Goal: Use online tool/utility: Utilize a website feature to perform a specific function

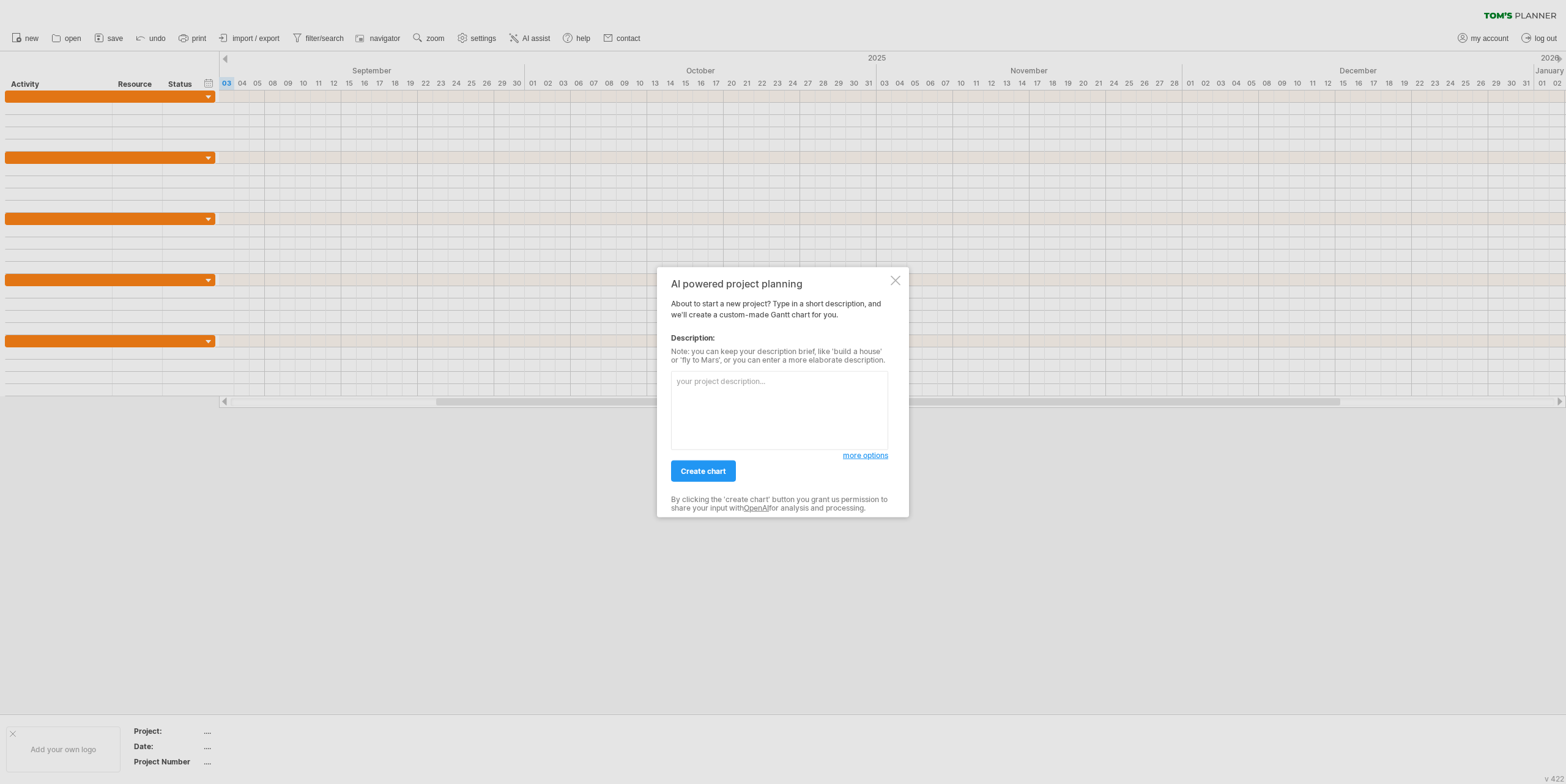
type textarea "W"
type textarea "Productie planning"
click at [690, 471] on span "create chart" at bounding box center [703, 471] width 45 height 9
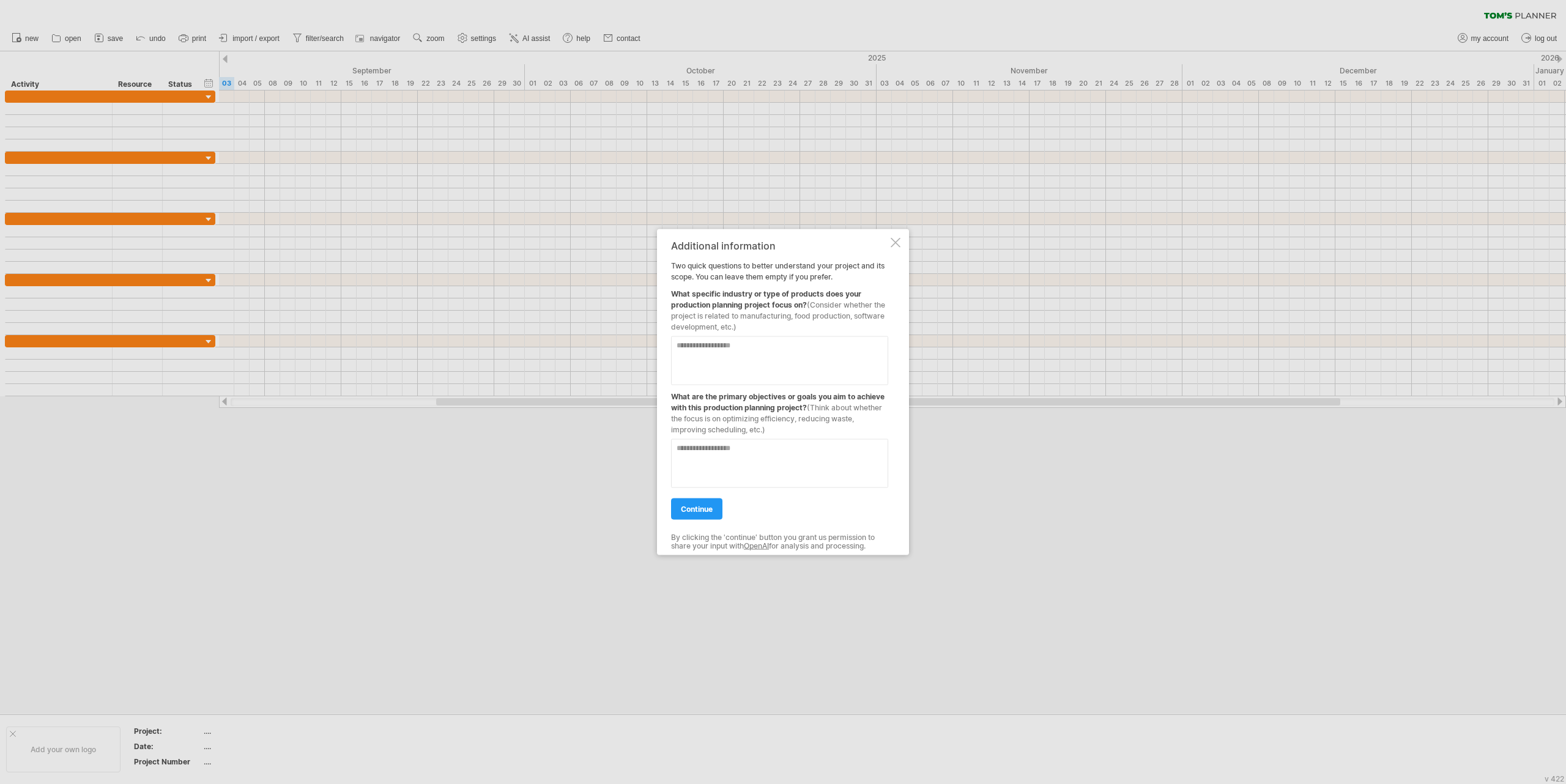
click at [733, 353] on textarea at bounding box center [779, 361] width 217 height 49
click at [892, 244] on div at bounding box center [895, 243] width 10 height 10
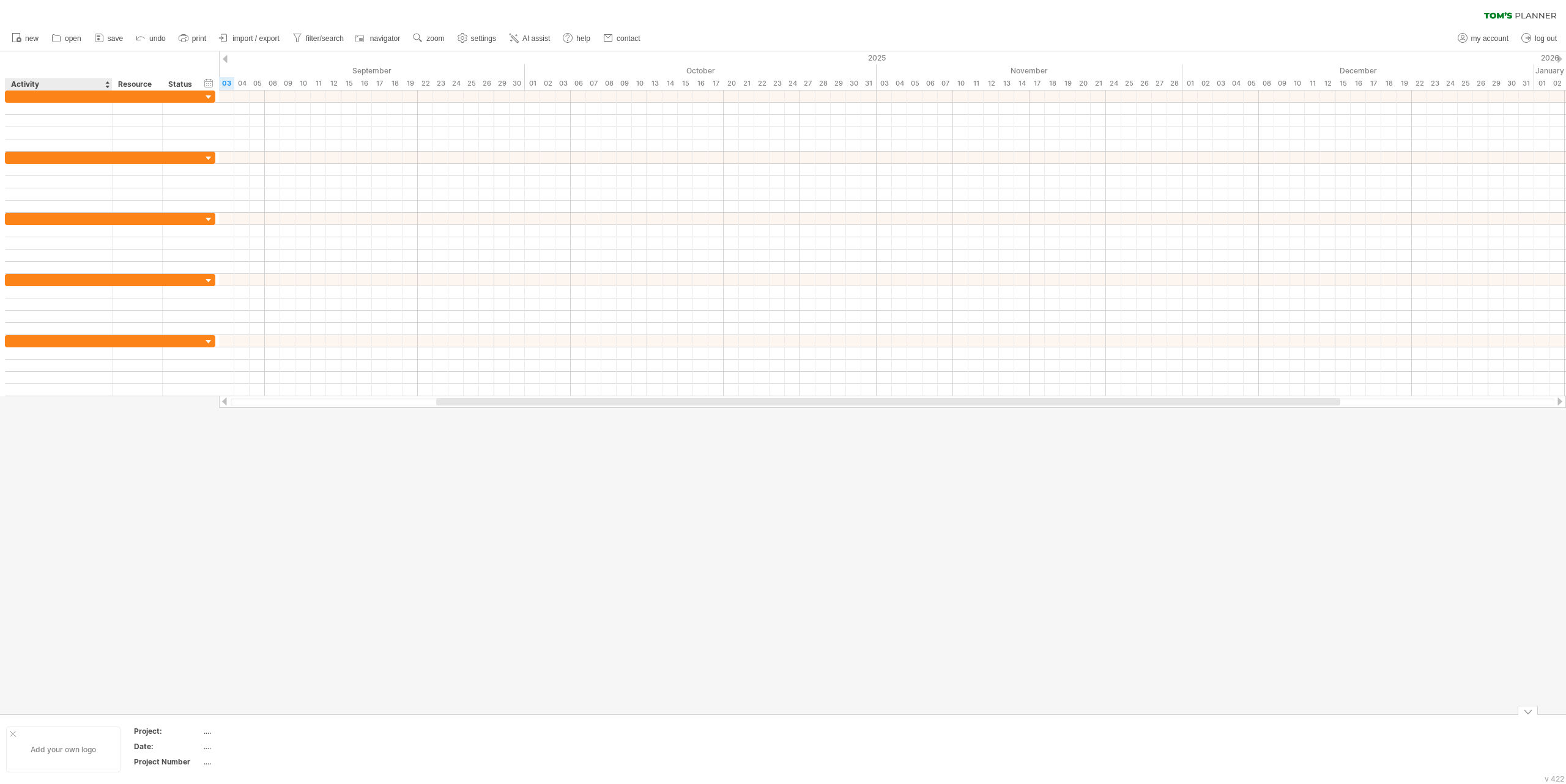
click at [43, 751] on div "Add your own logo" at bounding box center [63, 749] width 115 height 46
click at [208, 731] on div "...." at bounding box center [255, 731] width 103 height 10
click at [345, 638] on div at bounding box center [783, 382] width 1566 height 662
click at [480, 37] on span "settings" at bounding box center [483, 39] width 25 height 9
select select "*"
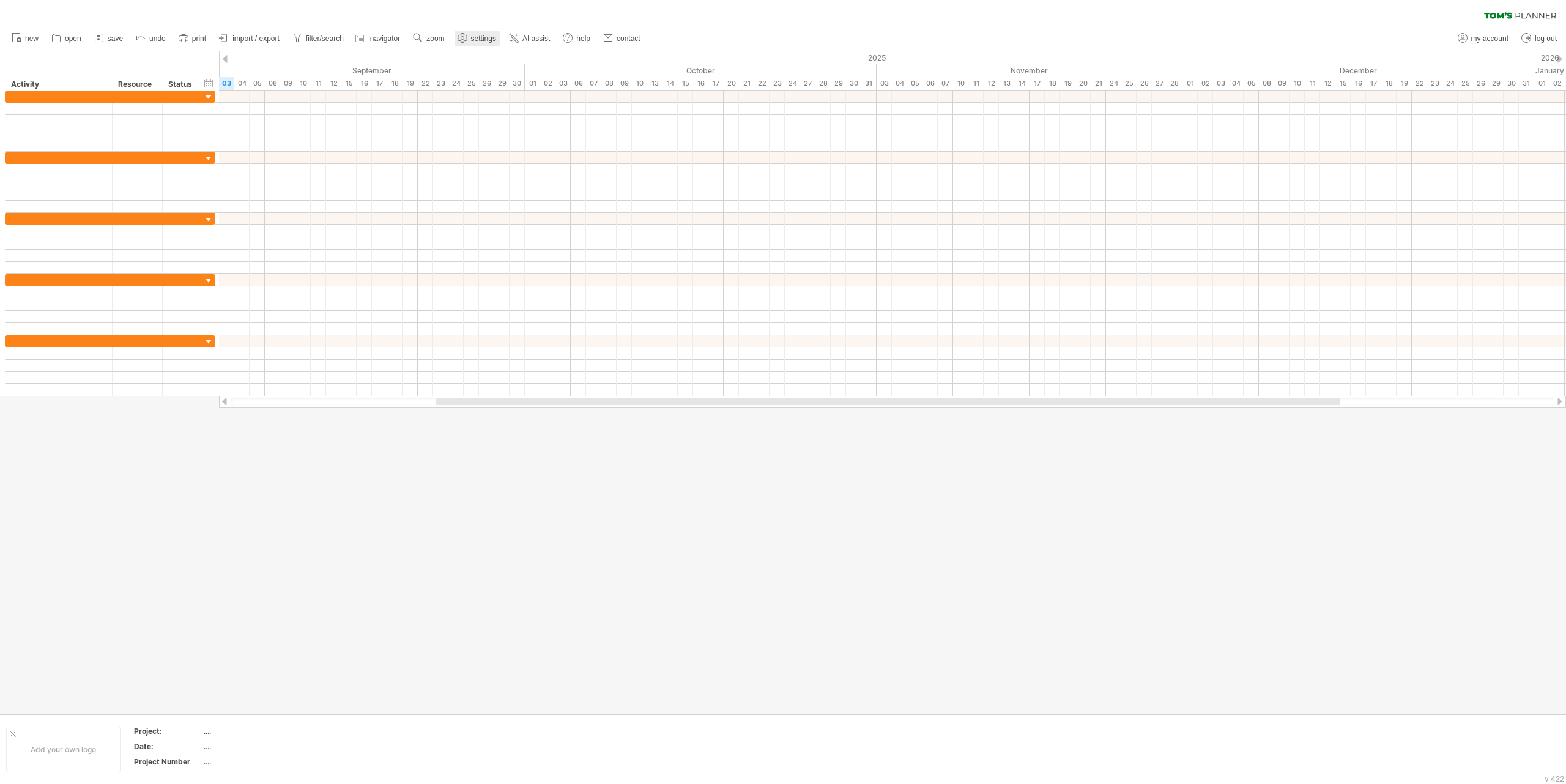
select select "**"
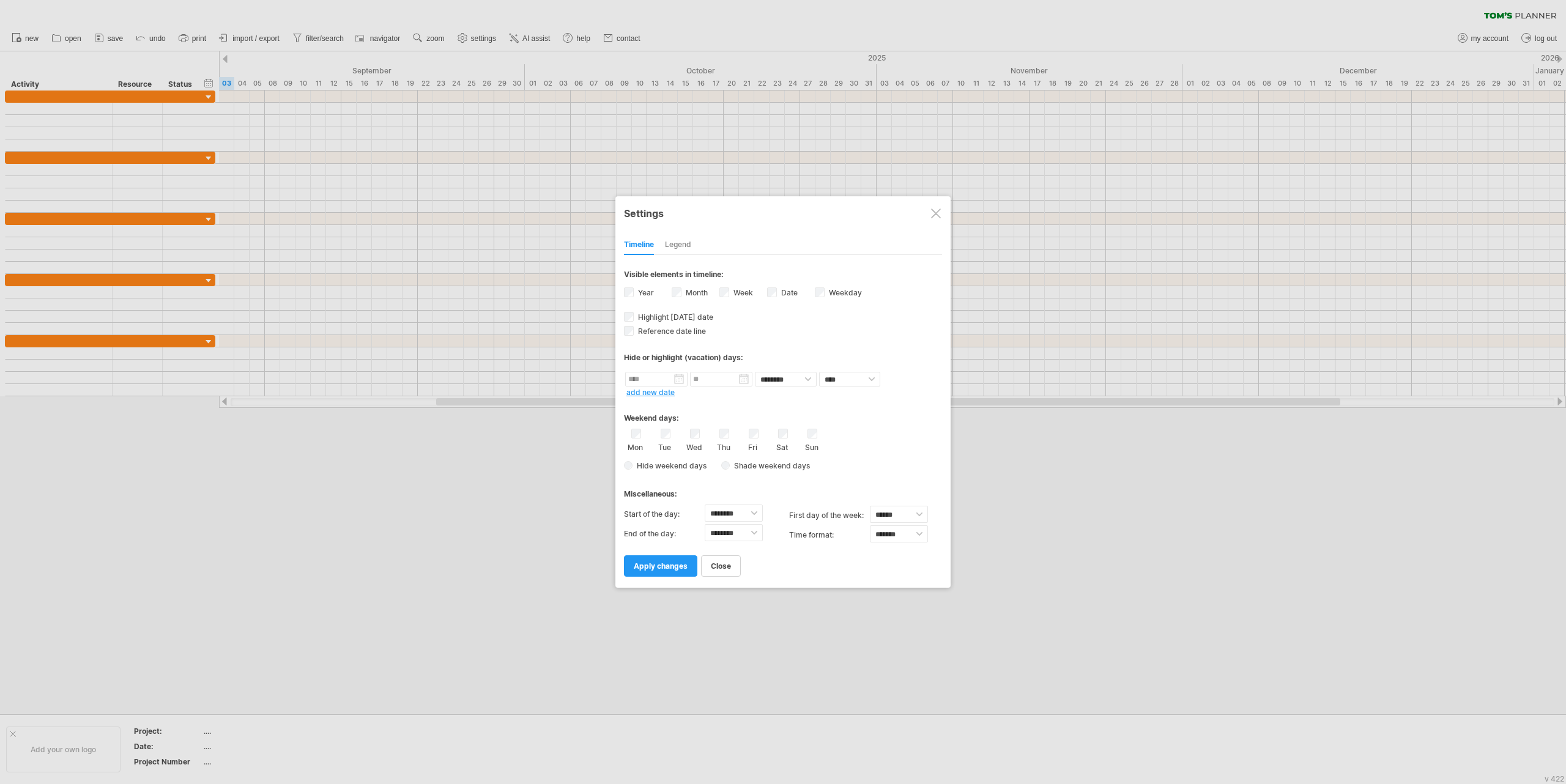
click at [673, 244] on div "Legend" at bounding box center [678, 245] width 26 height 19
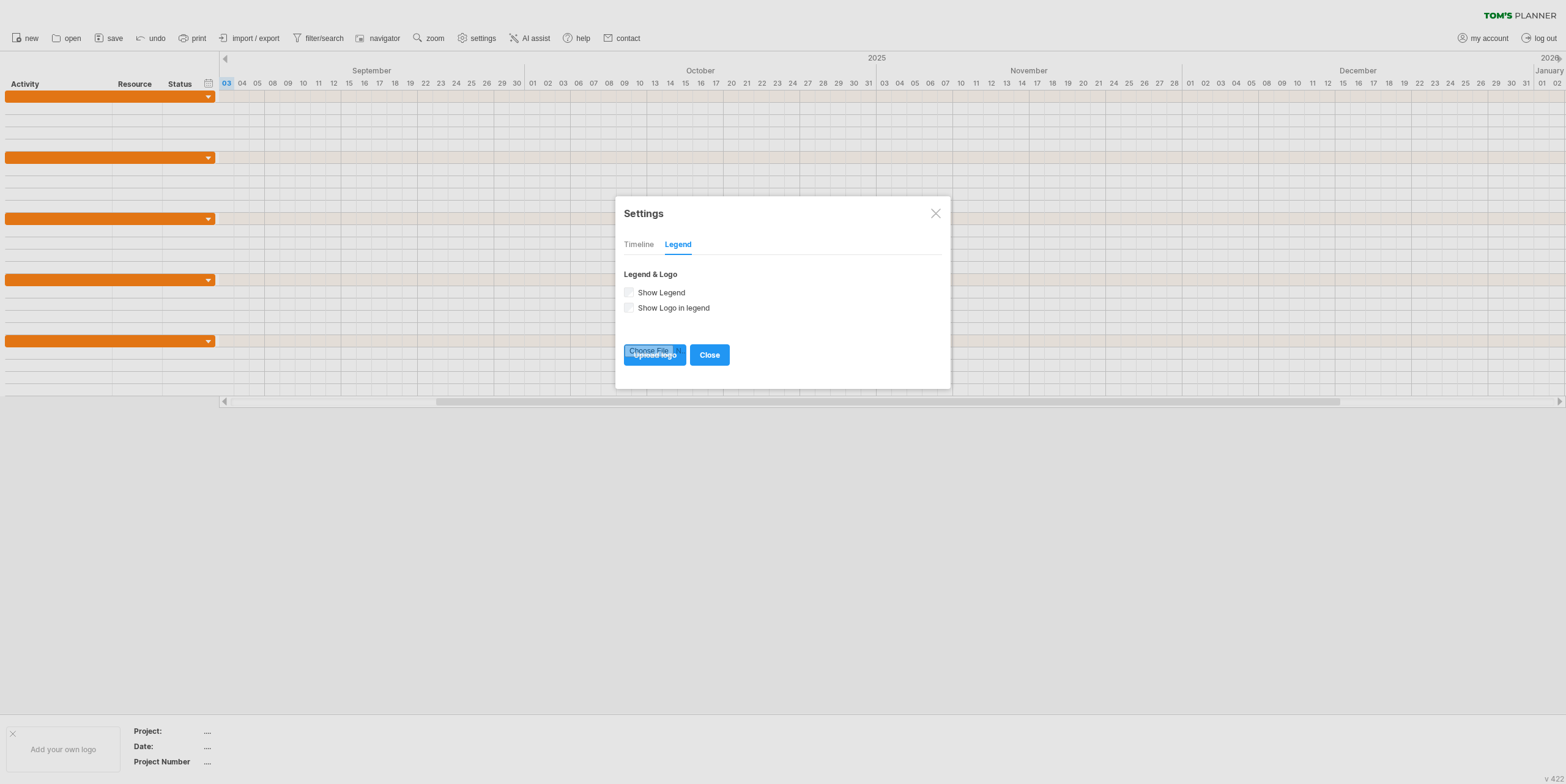
click at [634, 244] on div "Timeline" at bounding box center [639, 245] width 30 height 19
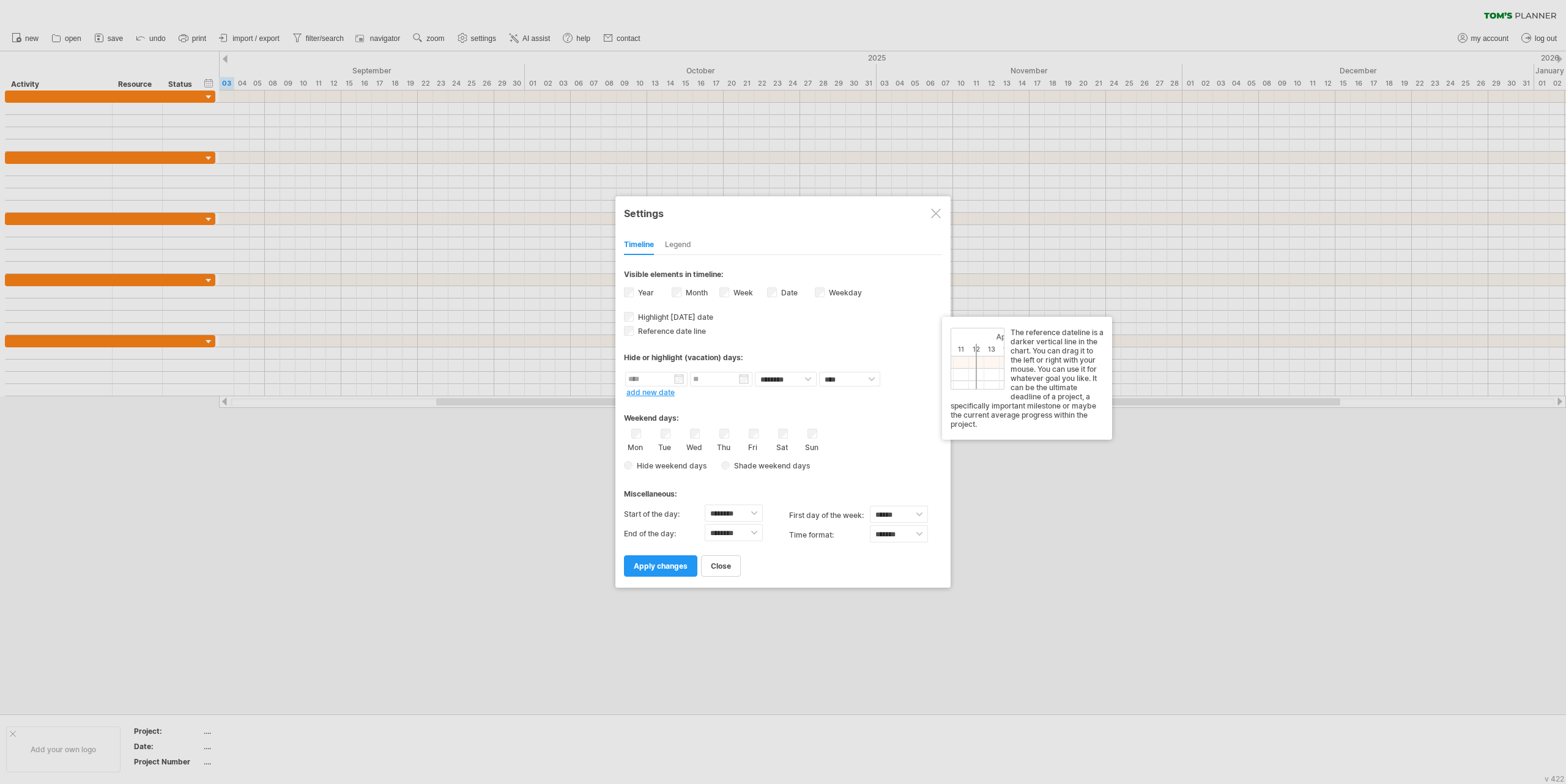
click at [283, 565] on div at bounding box center [783, 392] width 1566 height 784
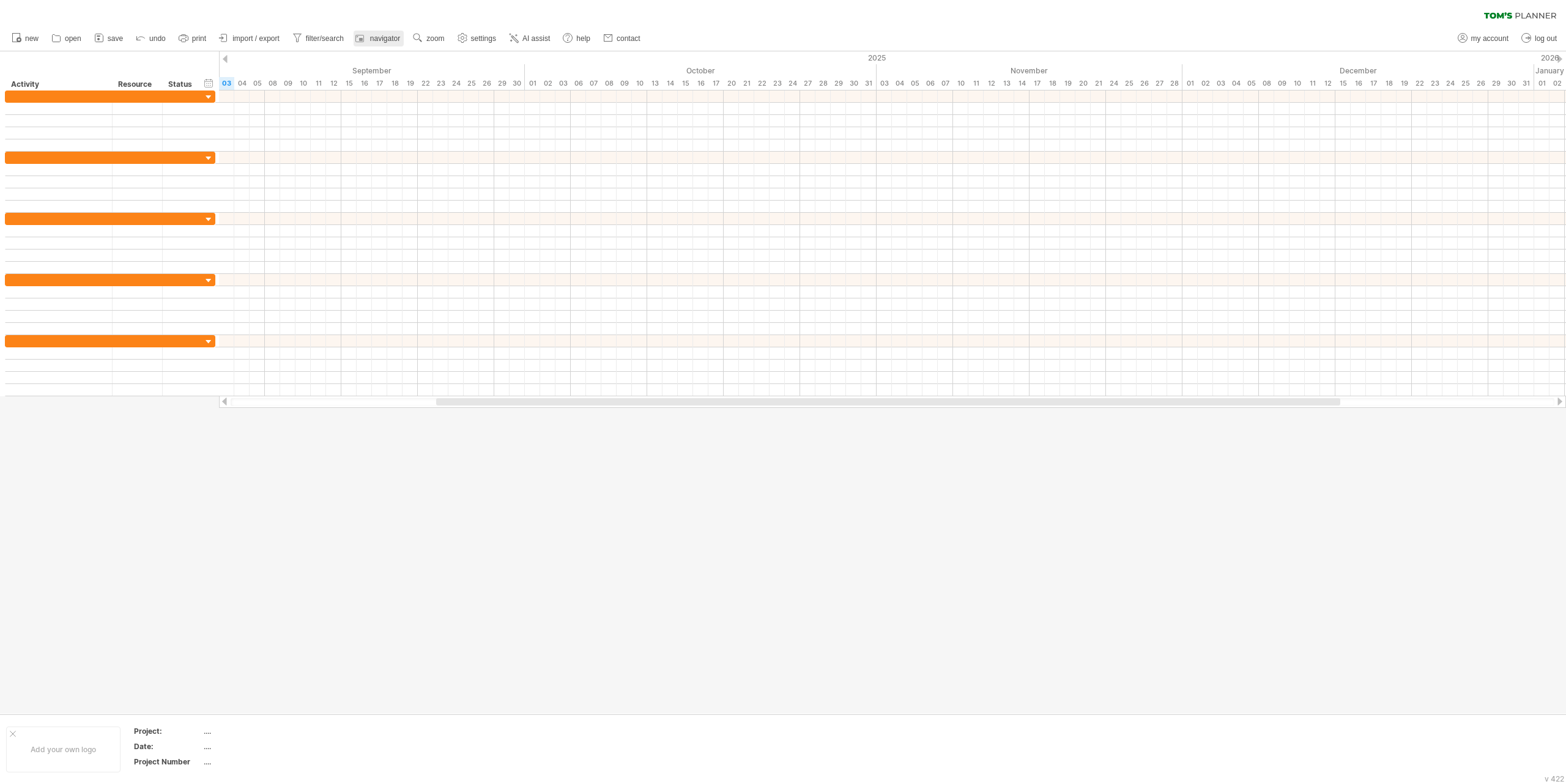
click at [388, 36] on span "navigator" at bounding box center [385, 39] width 30 height 9
click at [1252, 727] on div at bounding box center [1386, 736] width 334 height 76
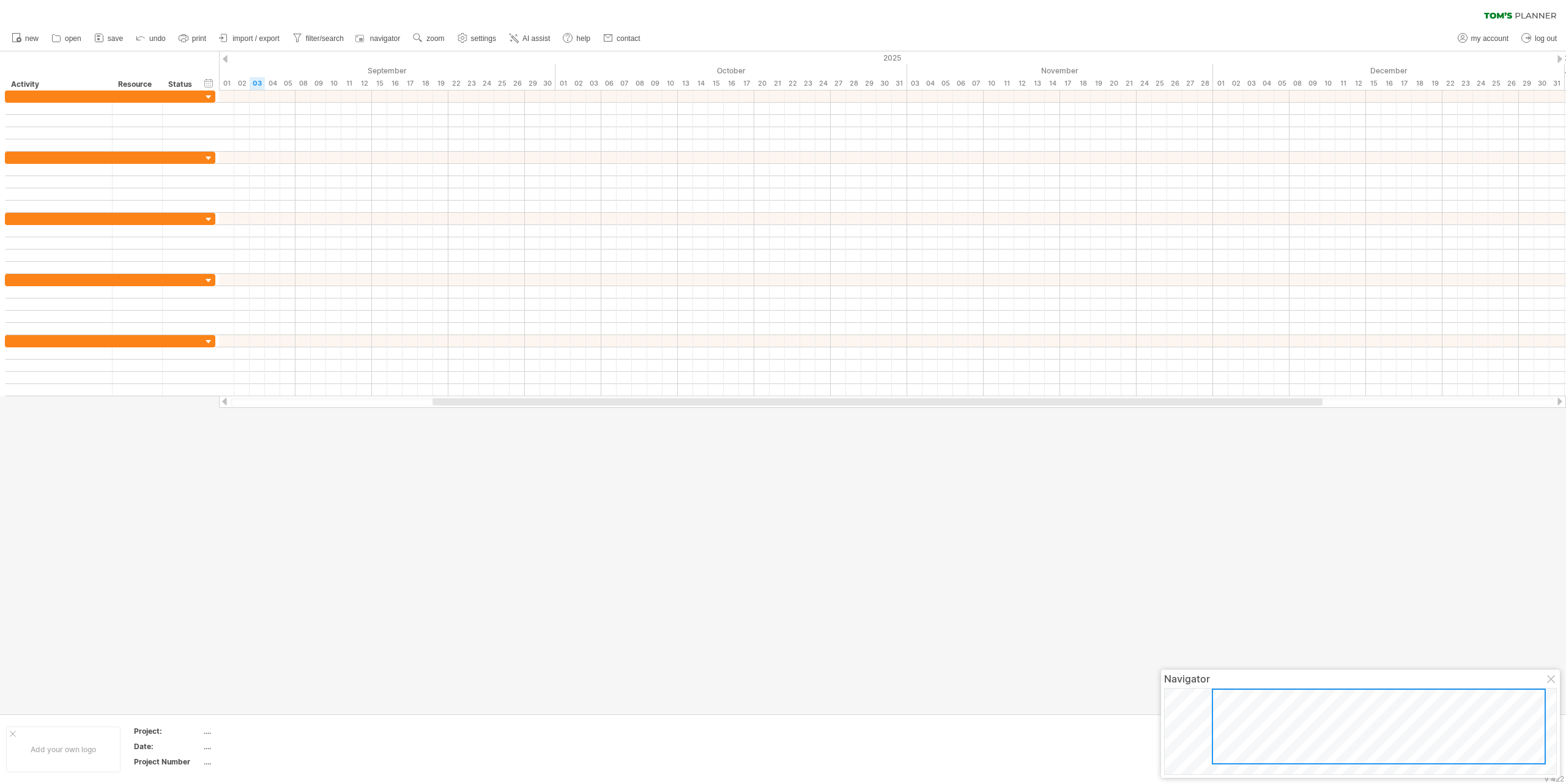
drag, startPoint x: 1268, startPoint y: 719, endPoint x: 1231, endPoint y: 704, distance: 39.9
click at [1231, 704] on div at bounding box center [1379, 726] width 334 height 76
drag, startPoint x: 1227, startPoint y: 704, endPoint x: 1195, endPoint y: 699, distance: 32.4
click at [1195, 699] on div at bounding box center [1331, 726] width 334 height 76
click at [1221, 605] on div at bounding box center [783, 382] width 1566 height 662
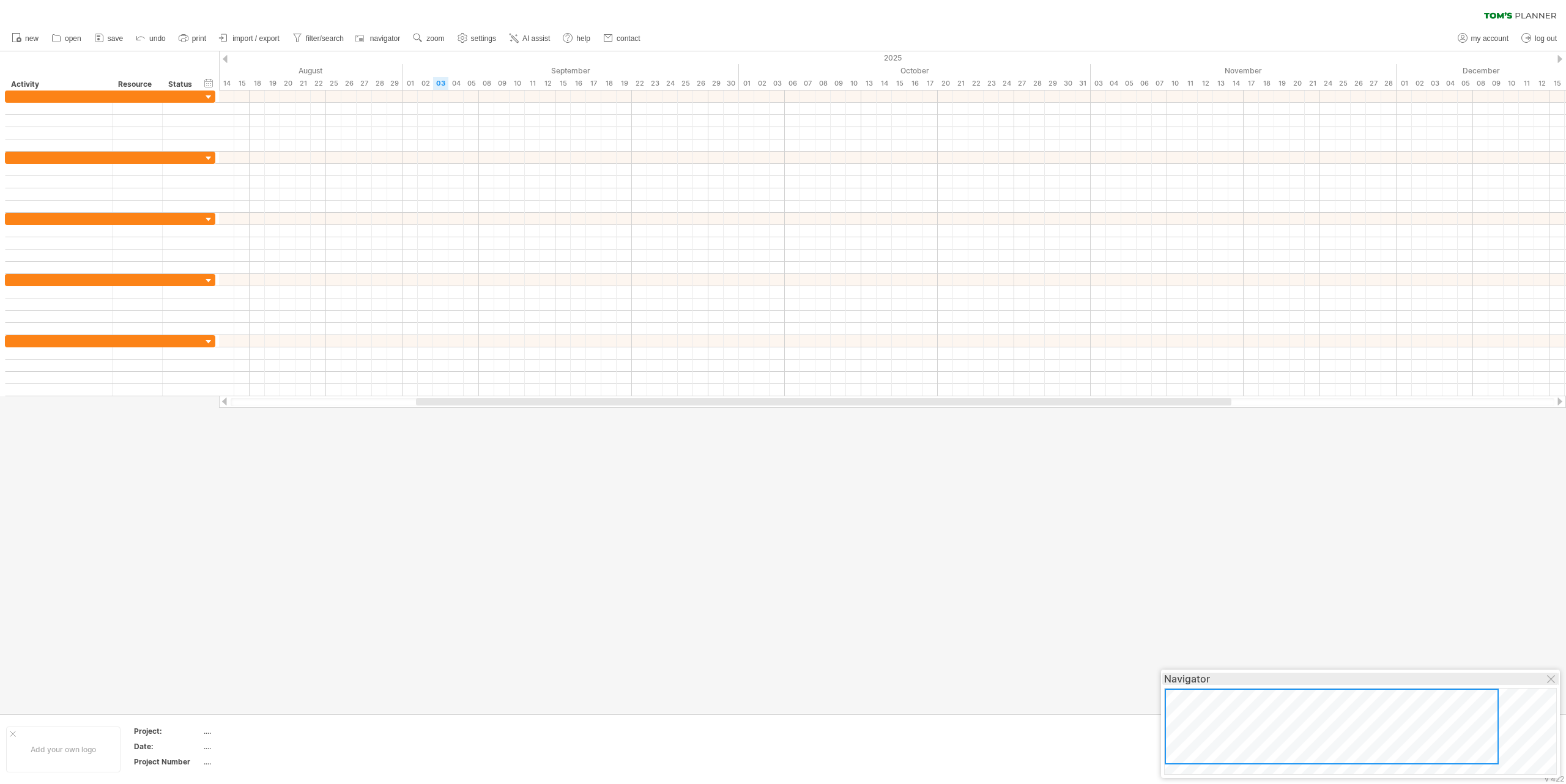
click at [1546, 679] on div "Navigator" at bounding box center [1361, 678] width 393 height 12
click at [1549, 677] on div at bounding box center [1552, 680] width 10 height 10
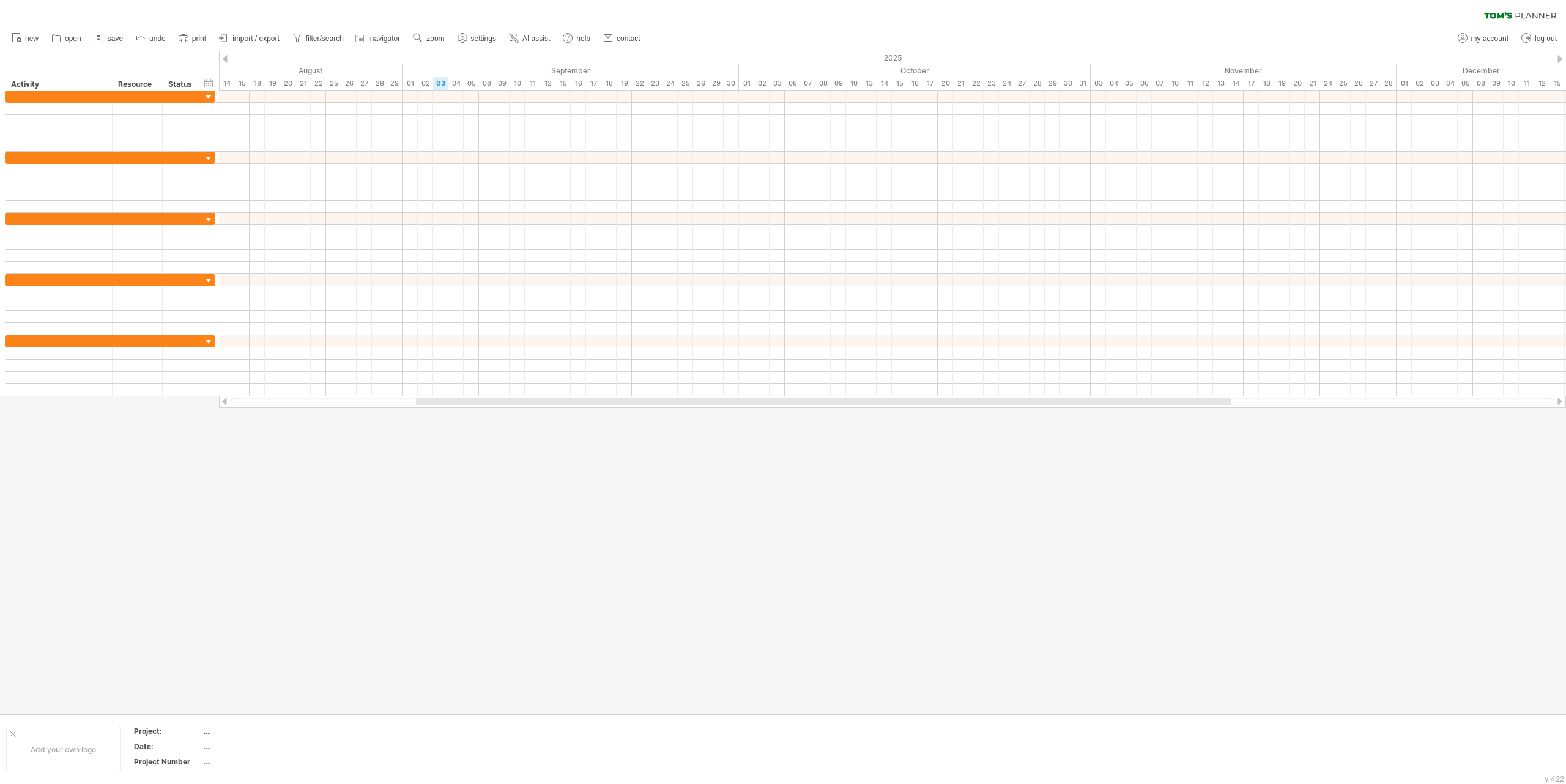
click at [916, 595] on div at bounding box center [783, 382] width 1566 height 662
click at [915, 475] on div at bounding box center [783, 382] width 1566 height 662
click at [1011, 551] on div at bounding box center [783, 382] width 1566 height 662
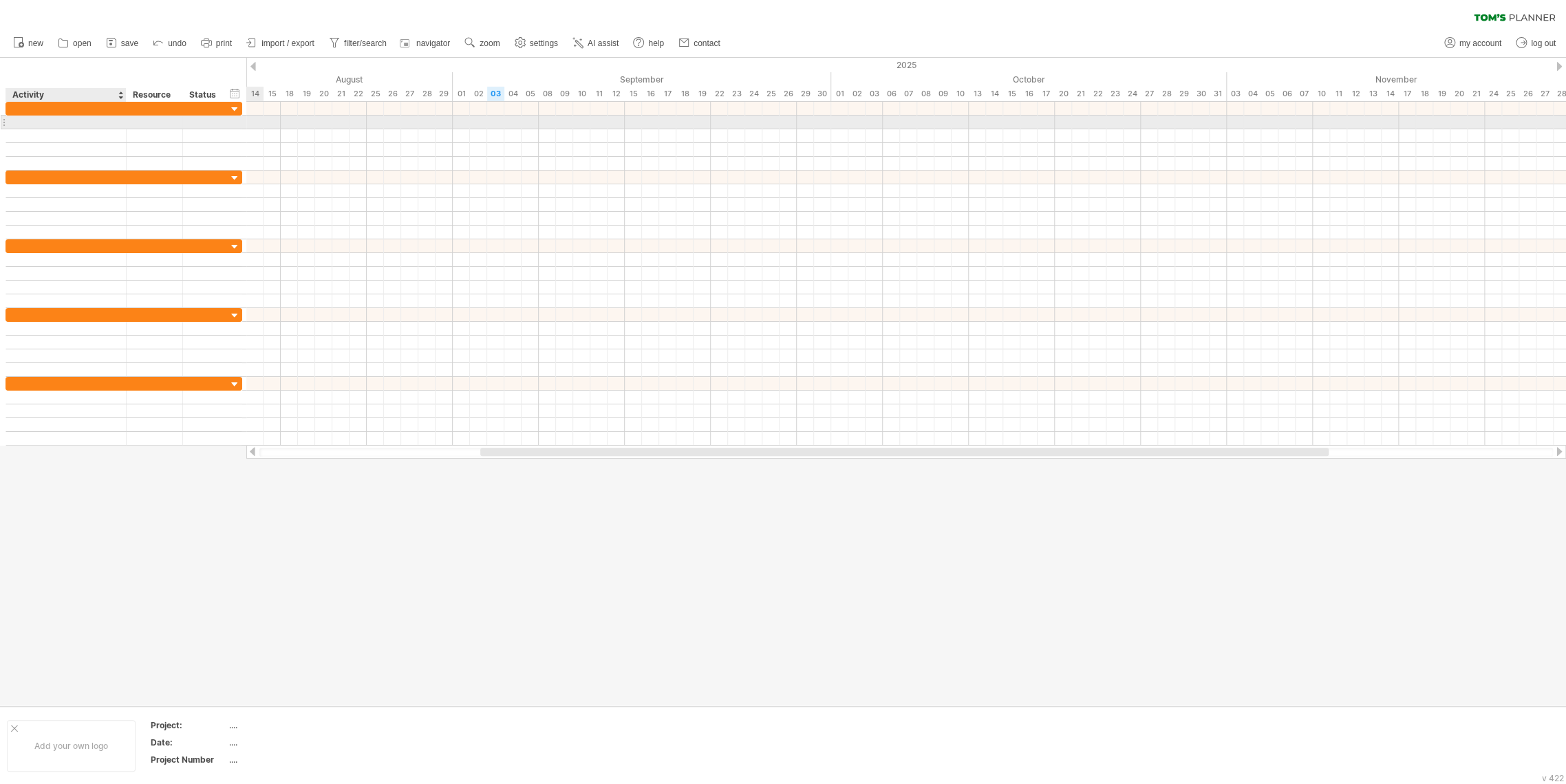
click at [71, 122] on div at bounding box center [66, 122] width 106 height 13
click at [71, 122] on input "text" at bounding box center [66, 122] width 106 height 13
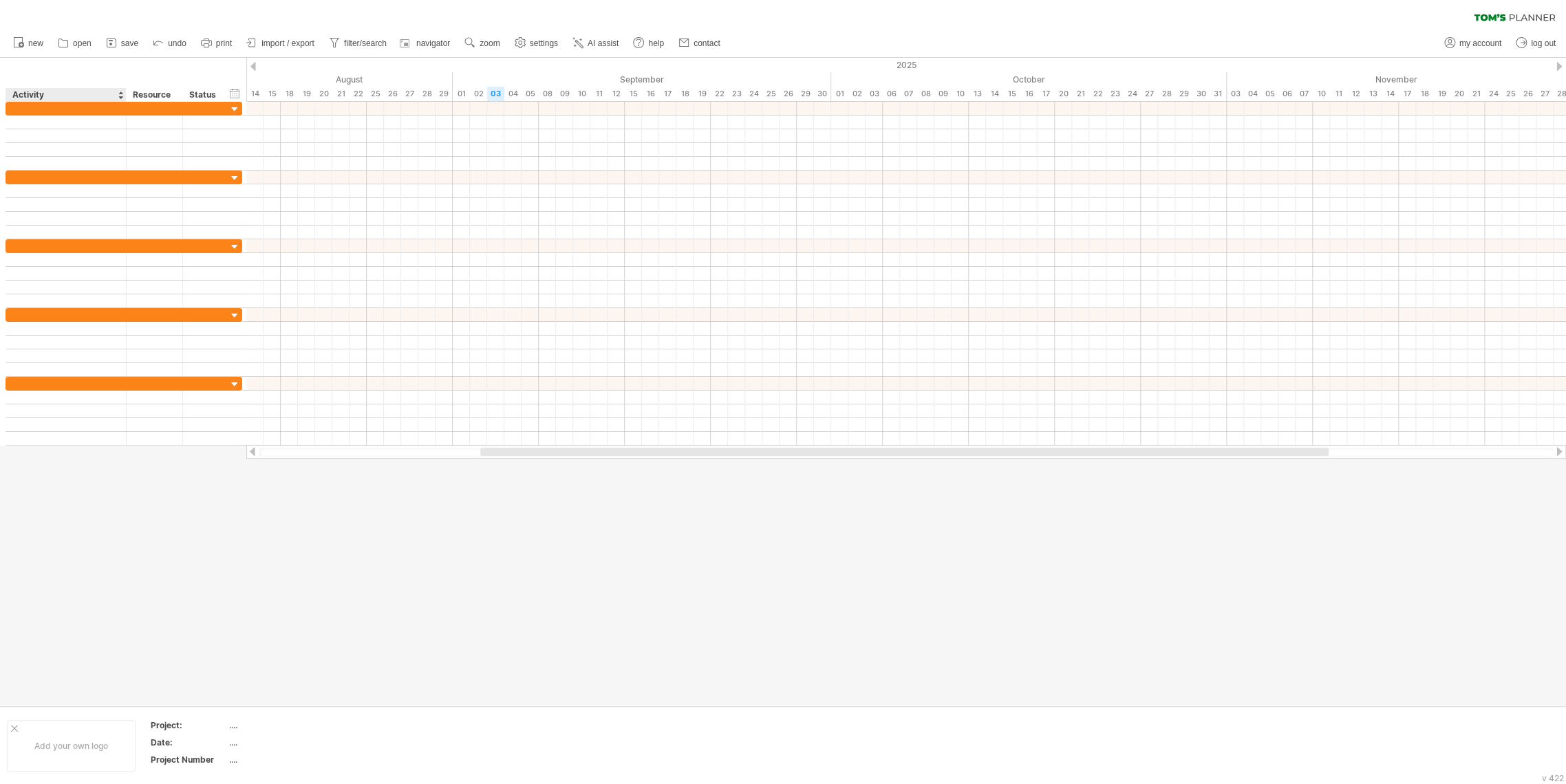
drag, startPoint x: 650, startPoint y: 566, endPoint x: 629, endPoint y: 525, distance: 46.1
click at [649, 563] on div at bounding box center [783, 381] width 1566 height 648
